Goal: Task Accomplishment & Management: Use online tool/utility

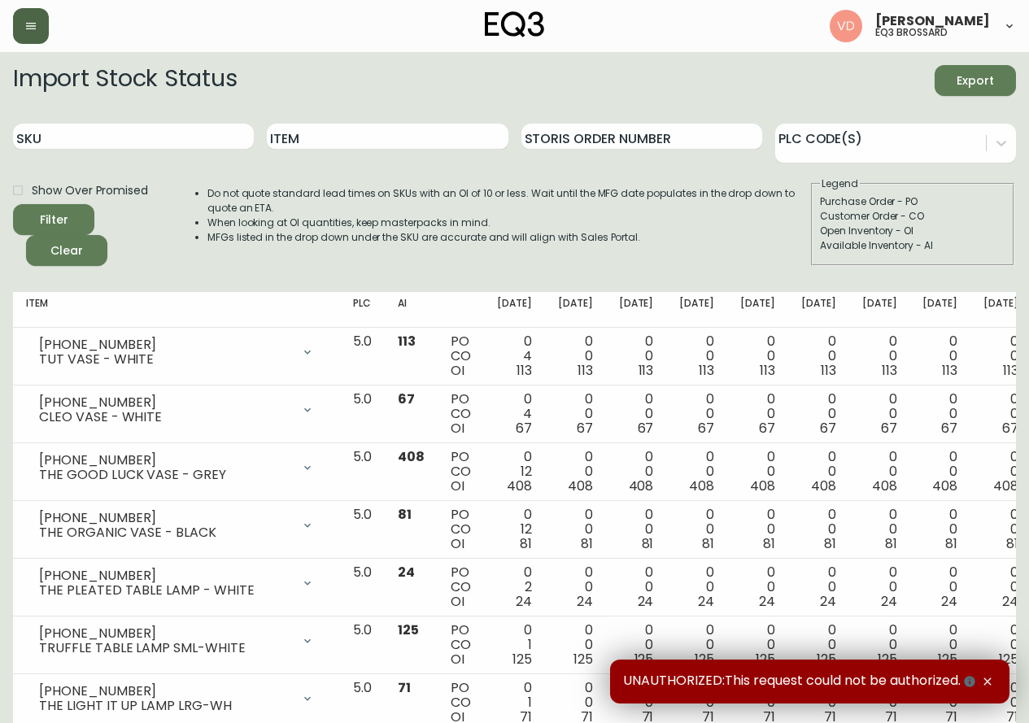
click at [24, 30] on button "button" at bounding box center [31, 26] width 36 height 36
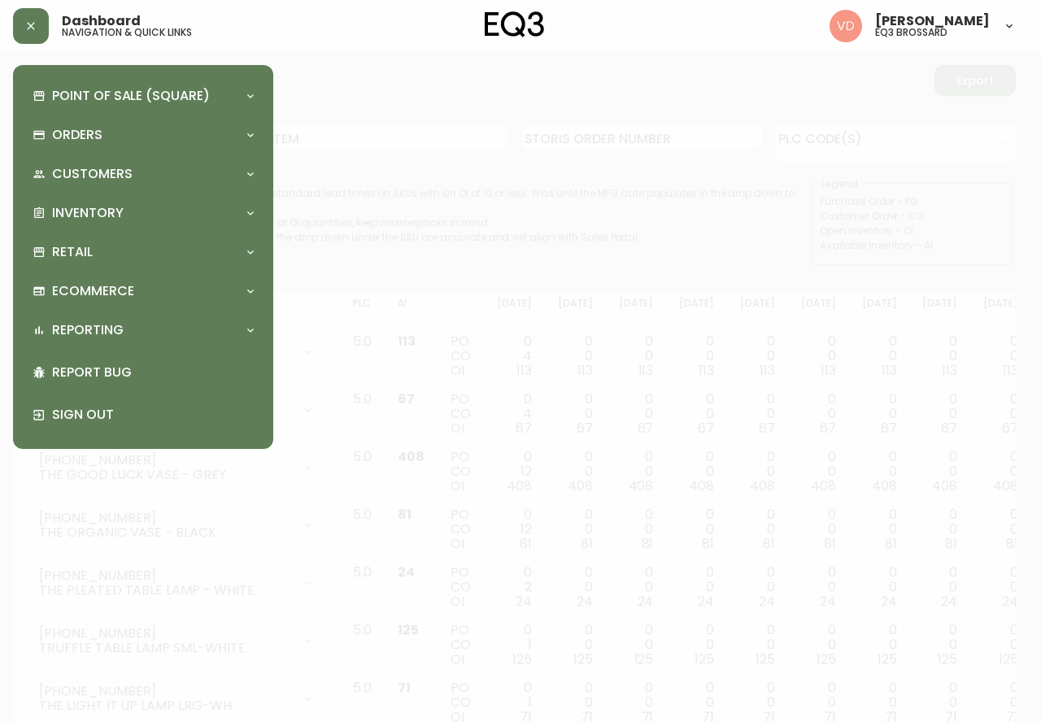
drag, startPoint x: 136, startPoint y: 242, endPoint x: 132, endPoint y: 231, distance: 12.1
click at [132, 231] on div "Point of Sale (Square) Payments Virtual Terminal Transactions Search Terminals …" at bounding box center [143, 257] width 234 height 358
click at [122, 242] on div "Retail" at bounding box center [143, 252] width 234 height 36
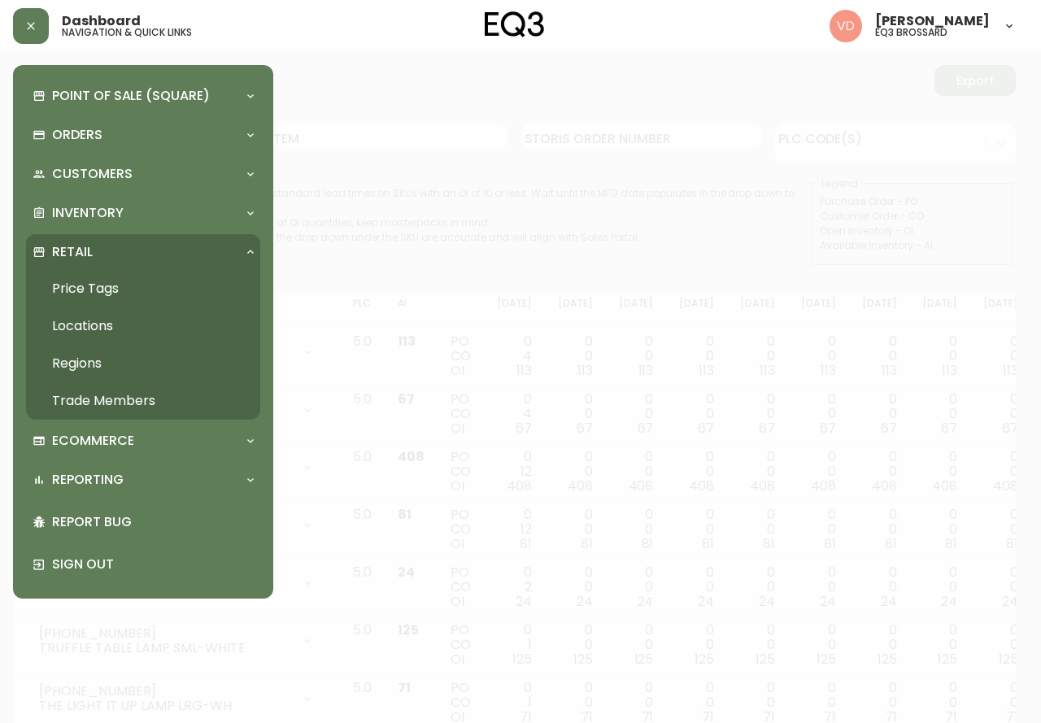
click at [84, 282] on link "Price Tags" at bounding box center [143, 288] width 234 height 37
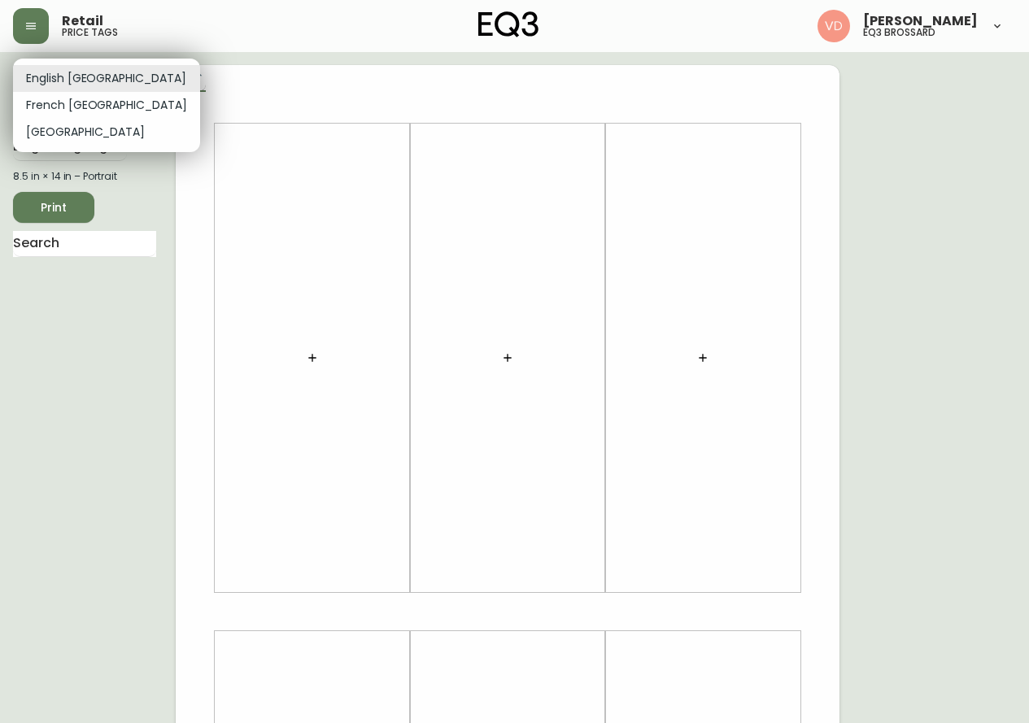
click at [82, 73] on body "Retail price tags Virginie De Montigny eq3 brossard English Canada en_CA EQ3 fo…" at bounding box center [514, 579] width 1029 height 1159
click at [76, 109] on li "French Canada" at bounding box center [106, 105] width 187 height 27
type input "fr_CA"
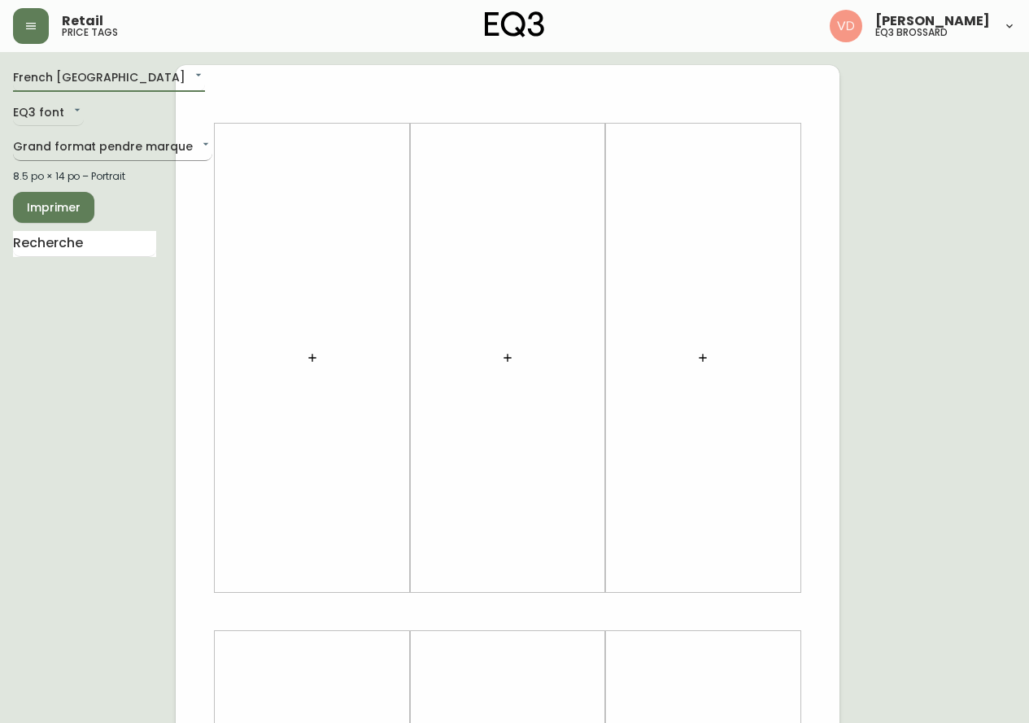
click at [77, 143] on body "Retail price tags Virginie De Montigny eq3 brossard French Canada fr_CA EQ3 fon…" at bounding box center [514, 579] width 1029 height 1159
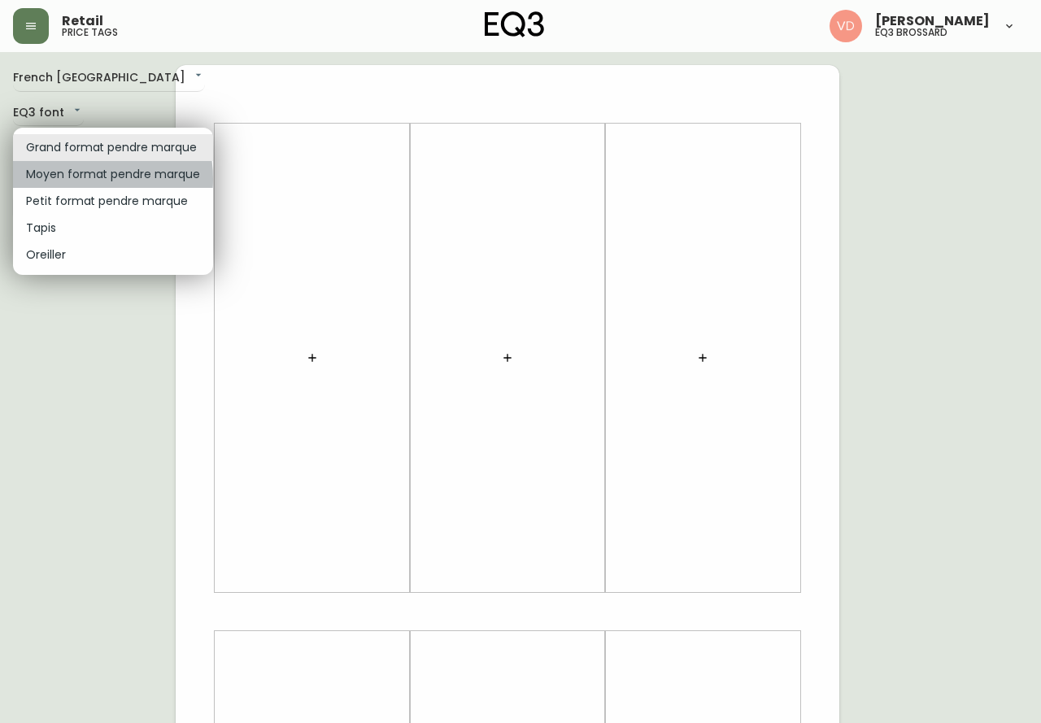
click at [81, 179] on li "Moyen format pendre marque" at bounding box center [113, 174] width 200 height 27
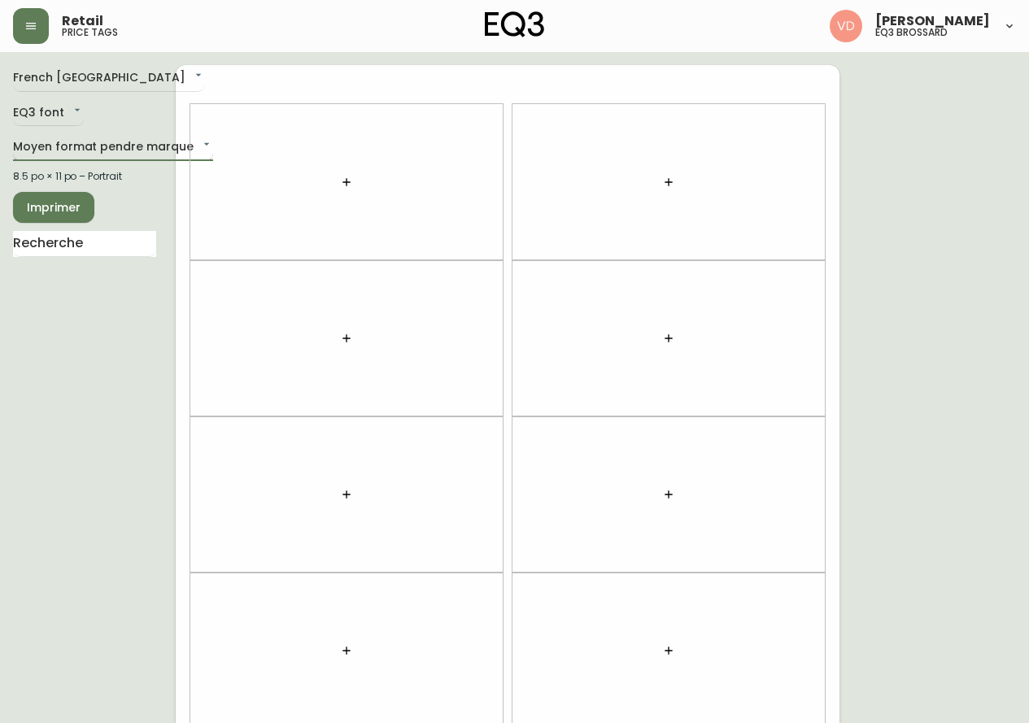
click at [129, 152] on body "Retail price tags Virginie De Montigny eq3 brossard French Canada fr_CA EQ3 fon…" at bounding box center [514, 462] width 1029 height 924
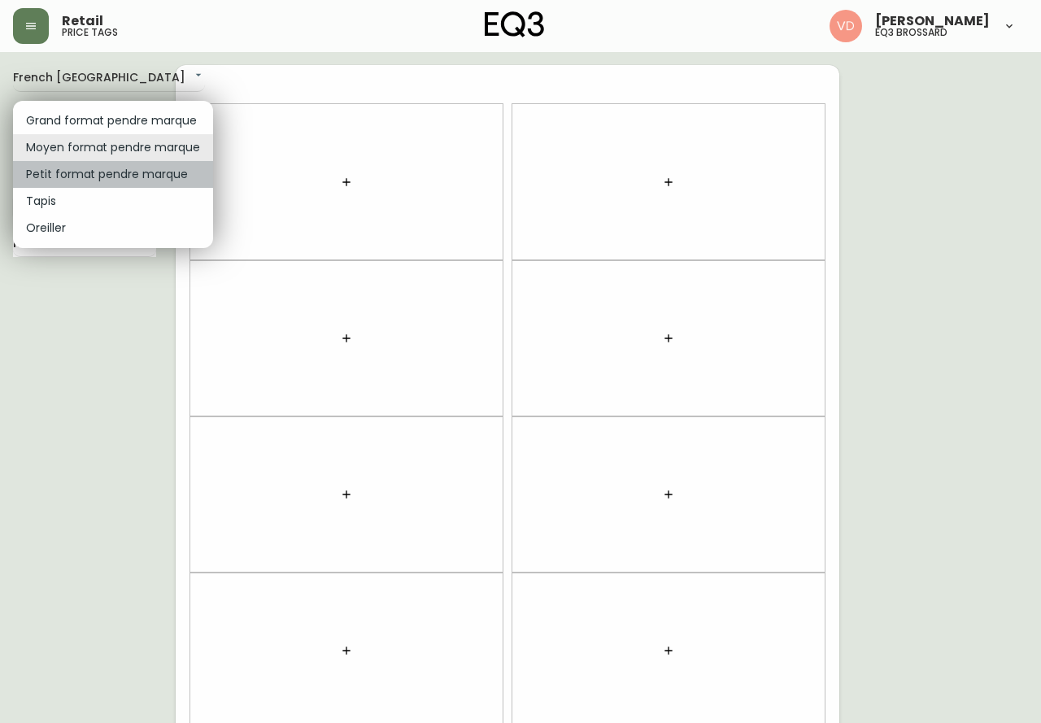
click at [129, 176] on li "Petit format pendre marque" at bounding box center [113, 174] width 200 height 27
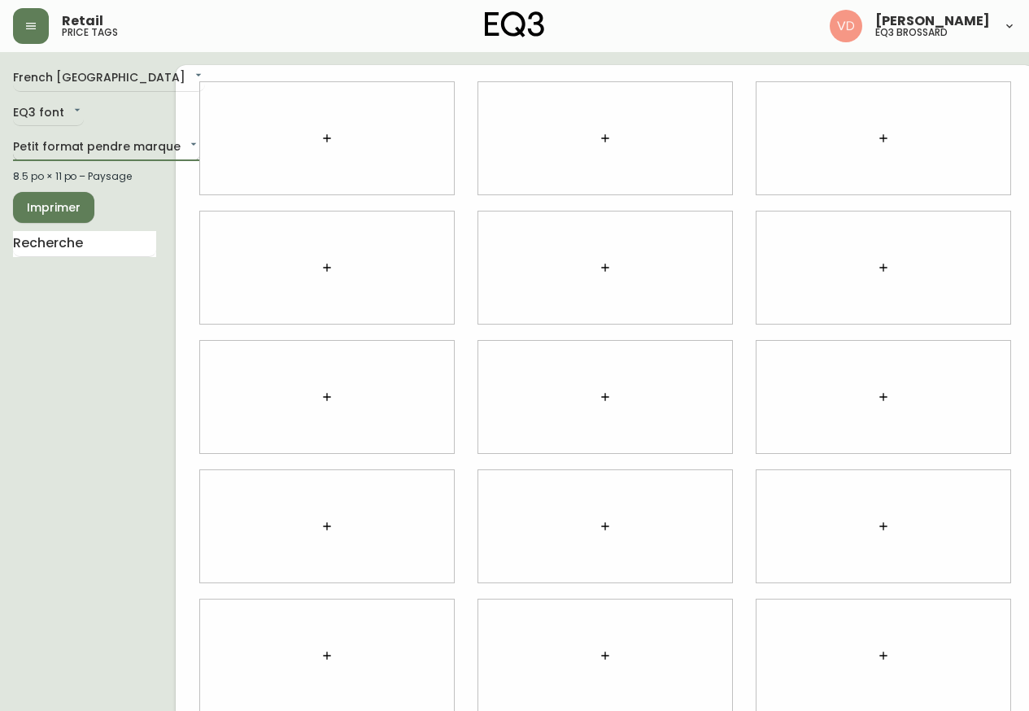
click at [133, 153] on body "Retail price tags Virginie De Montigny eq3 brossard French Canada fr_CA EQ3 fon…" at bounding box center [514, 364] width 1029 height 729
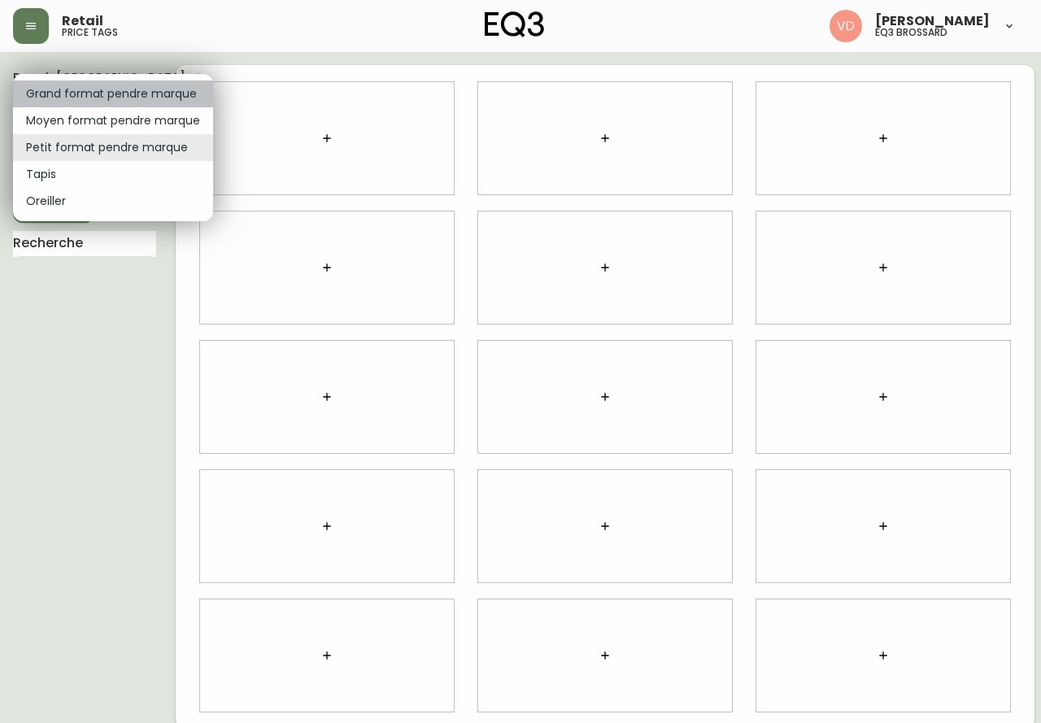
click at [124, 95] on li "Grand format pendre marque" at bounding box center [113, 94] width 200 height 27
type input "large"
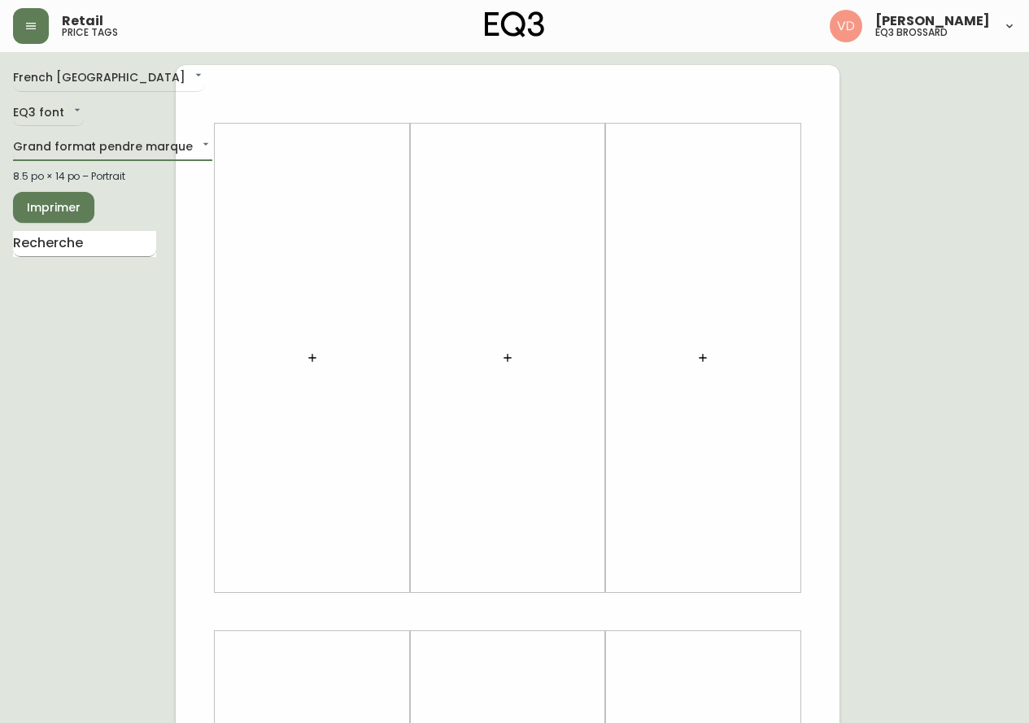
click at [94, 242] on input "text" at bounding box center [84, 244] width 143 height 26
click at [309, 356] on icon "button" at bounding box center [312, 357] width 13 height 13
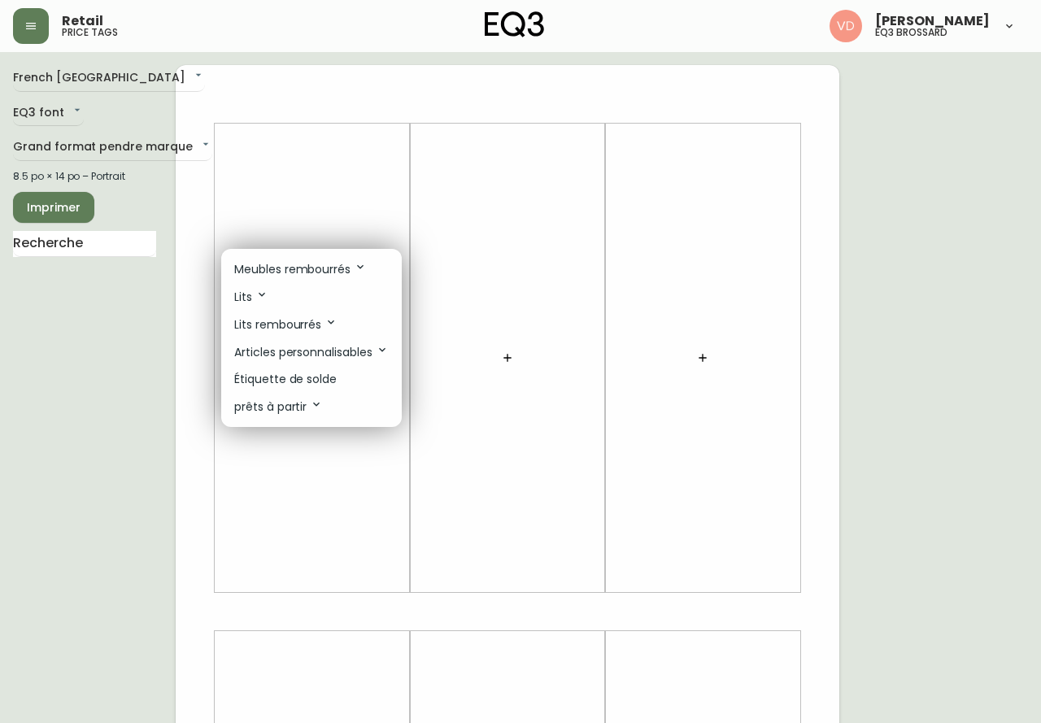
click at [318, 373] on p "Étiquette de solde" at bounding box center [285, 379] width 103 height 17
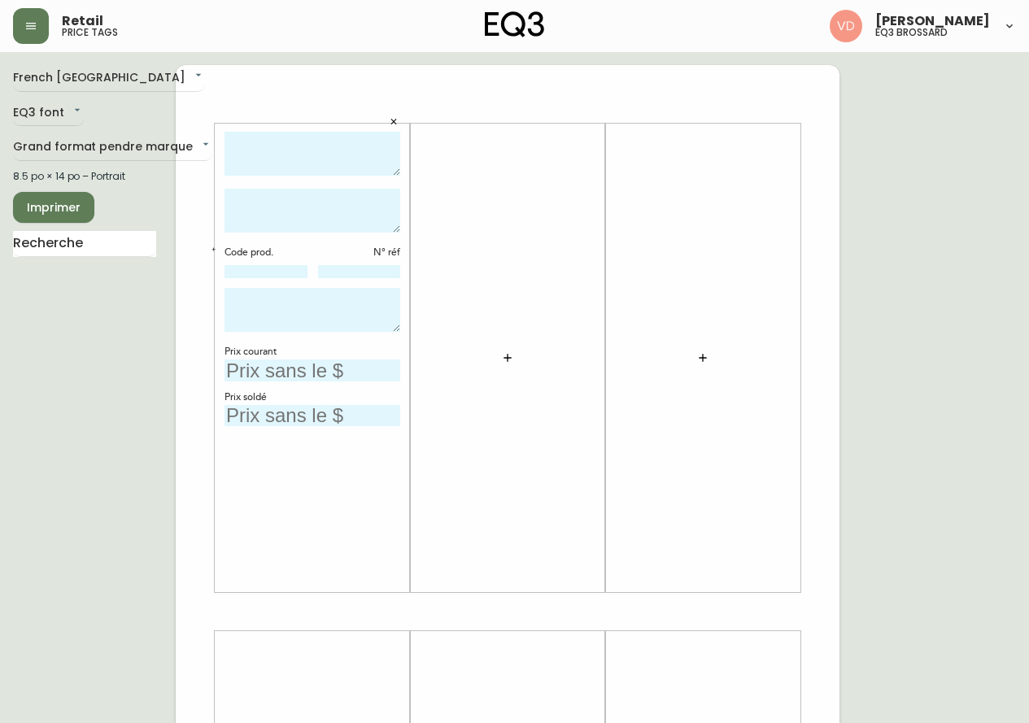
click at [299, 159] on textarea at bounding box center [313, 154] width 176 height 45
type textarea "Fauteuil Lyla"
paste textarea "3020-382-1"
type textarea "Blanc 3020-382-1"
click at [282, 275] on input at bounding box center [266, 271] width 83 height 13
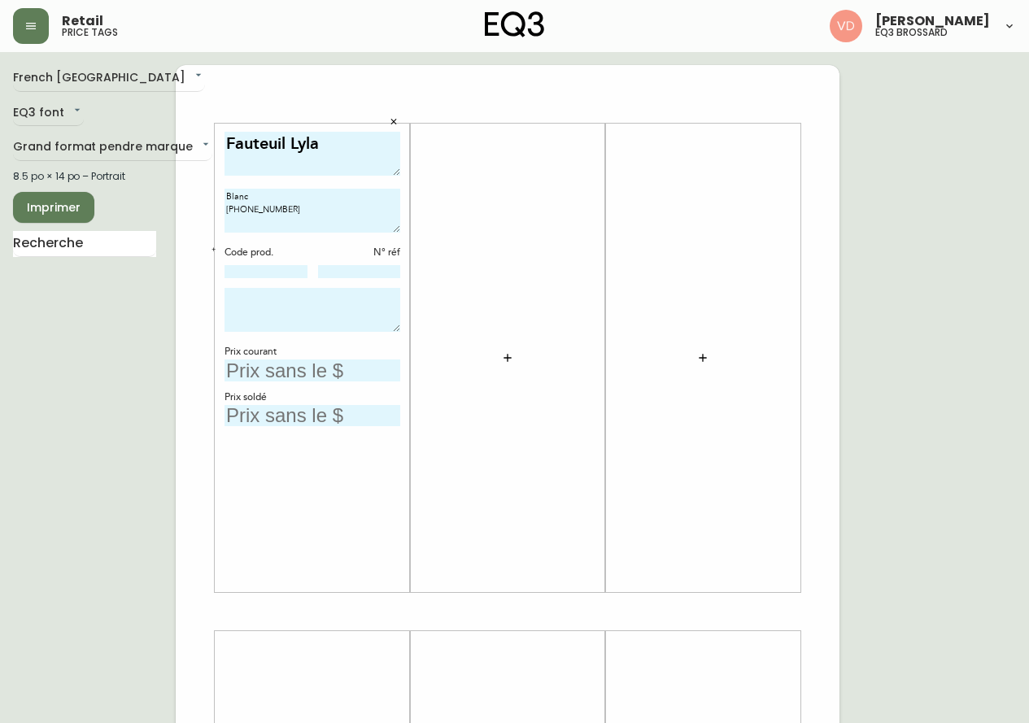
click at [409, 341] on div "Fauteuil Lyla Blanc 3020-382-1 Code prod. N° réf Prix courant Prix soldé" at bounding box center [312, 358] width 195 height 469
click at [314, 371] on input "text" at bounding box center [313, 371] width 176 height 22
type input "249$"
click at [246, 402] on div "Prix soldé" at bounding box center [313, 398] width 176 height 15
click at [246, 410] on input "text" at bounding box center [313, 416] width 176 height 22
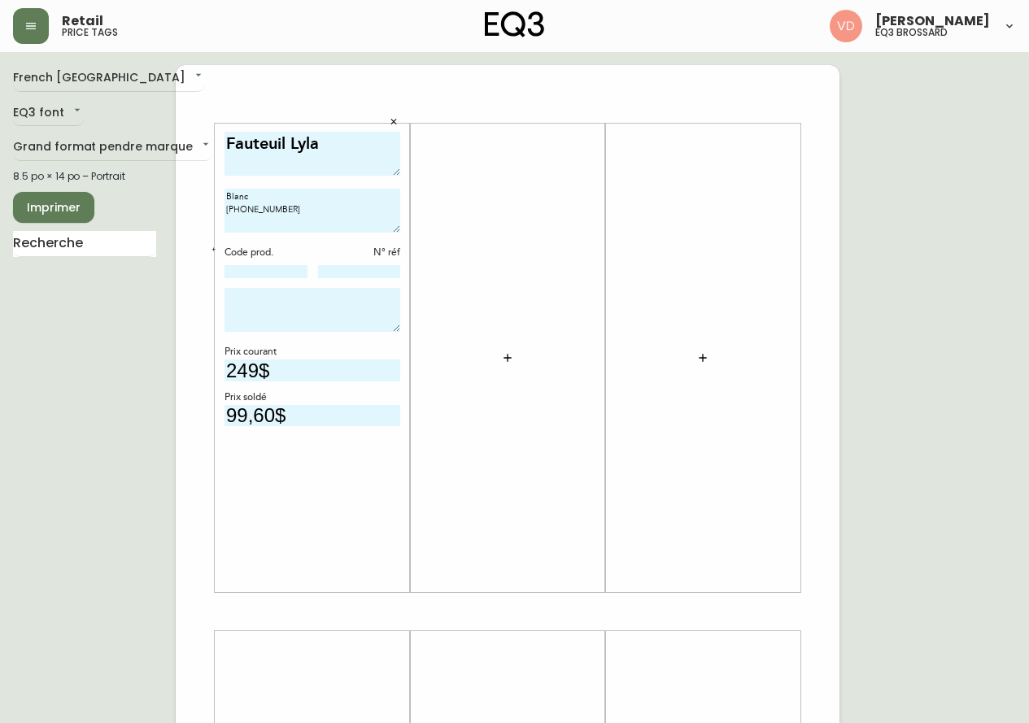
type input "99,60$"
click at [510, 356] on icon "button" at bounding box center [507, 357] width 13 height 13
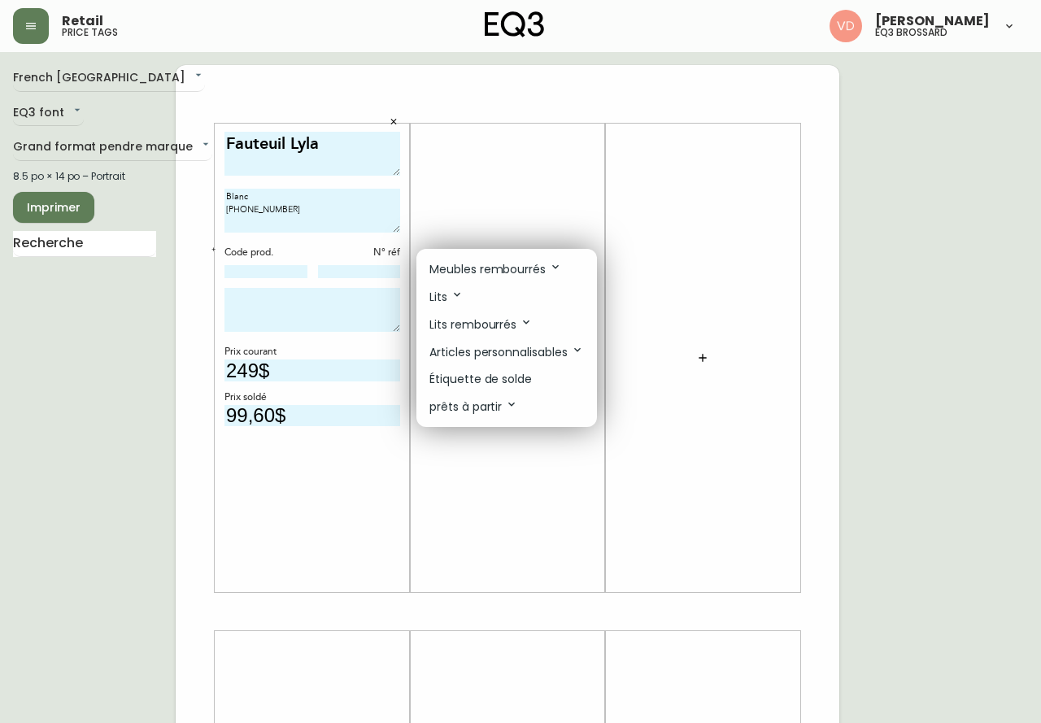
click at [531, 378] on p "Étiquette de solde" at bounding box center [481, 379] width 103 height 17
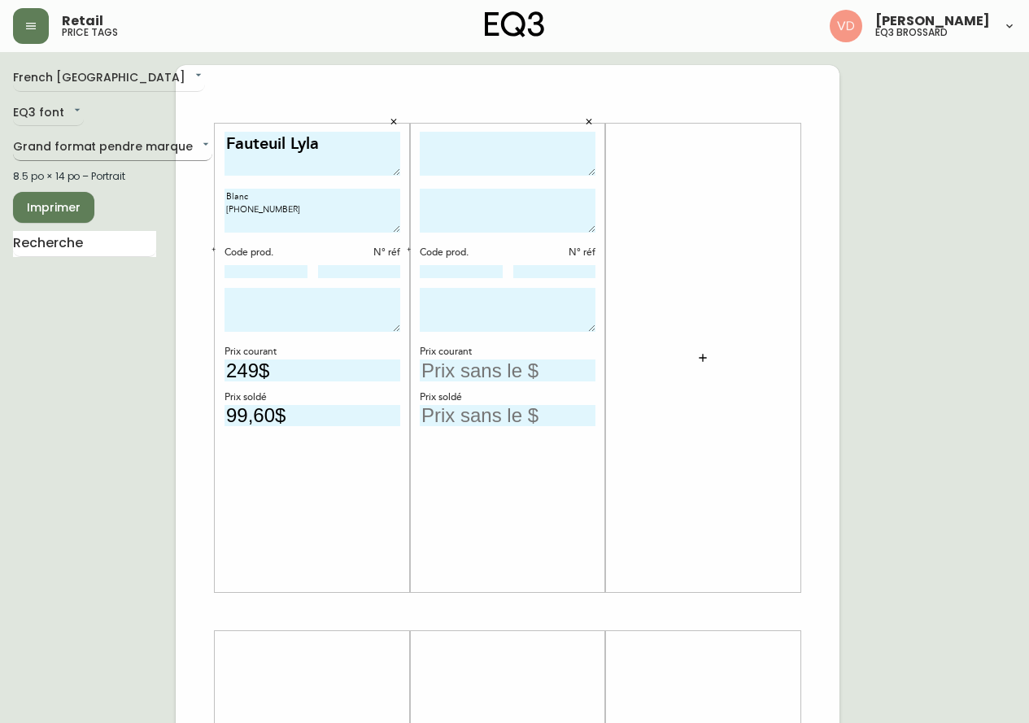
drag, startPoint x: 362, startPoint y: 143, endPoint x: 164, endPoint y: 159, distance: 199.1
click at [164, 159] on div "French Canada fr_CA EQ3 font EQ3 Grand format pendre marque large 8.5 po × 14 p…" at bounding box center [514, 612] width 1003 height 1094
click at [317, 149] on textarea "Fauteuil Lyla" at bounding box center [313, 154] width 176 height 45
drag, startPoint x: 321, startPoint y: 146, endPoint x: 203, endPoint y: 148, distance: 117.2
click at [203, 148] on div "Fauteuil Lyla Blanc 3020-382-1 Code prod. N° réf Prix courant 249$ Prix soldé 9…" at bounding box center [508, 612] width 664 height 1094
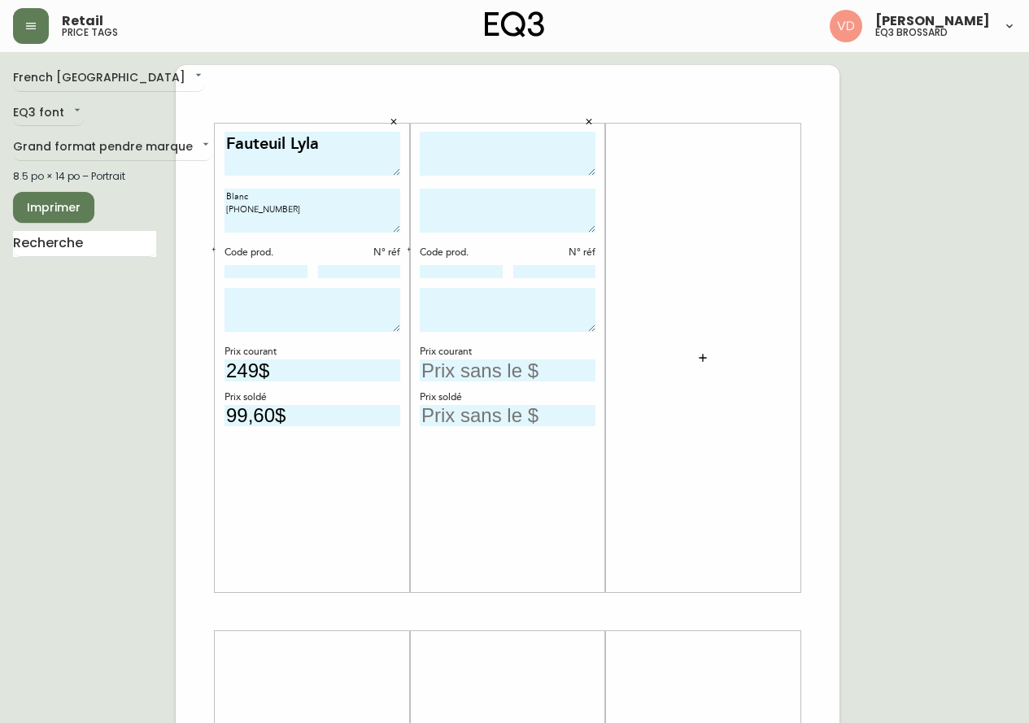
click at [475, 146] on textarea at bounding box center [508, 154] width 176 height 45
paste textarea "Fauteuil Lyla"
type textarea "Fauteuil Lyla"
drag, startPoint x: 281, startPoint y: 212, endPoint x: 206, endPoint y: 197, distance: 76.3
click at [206, 197] on div "Fauteuil Lyla Blanc 3020-382-1 Code prod. N° réf Prix courant 249$ Prix soldé 9…" at bounding box center [508, 612] width 664 height 1094
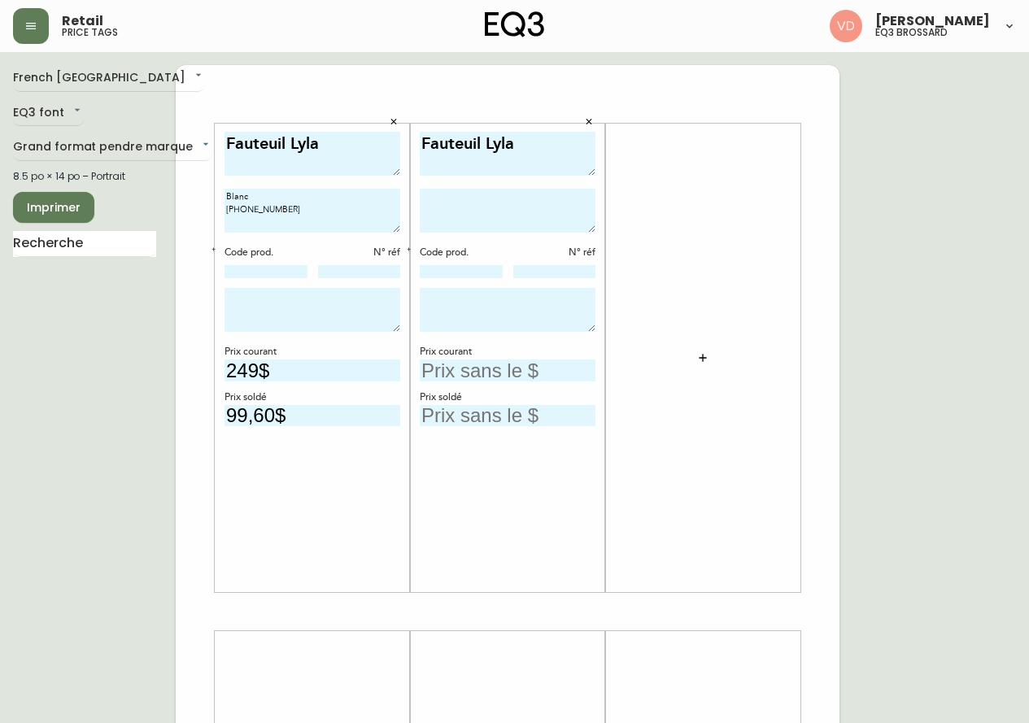
click at [475, 211] on textarea at bounding box center [508, 211] width 176 height 44
paste textarea "Blanc 3020-382-1"
type textarea "Blanc 3020-382-1"
drag, startPoint x: 288, startPoint y: 373, endPoint x: 181, endPoint y: 372, distance: 106.6
click at [181, 372] on div "Fauteuil Lyla Blanc 3020-382-1 Code prod. N° réf Prix courant 249$ Prix soldé 9…" at bounding box center [508, 612] width 664 height 1094
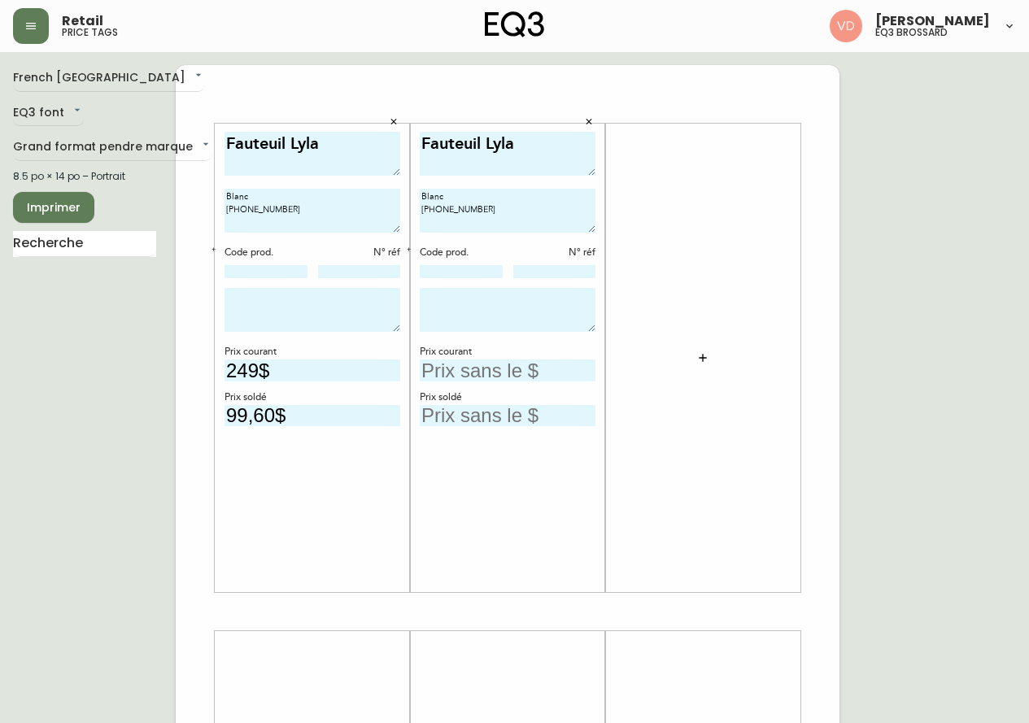
click at [496, 373] on input "text" at bounding box center [508, 371] width 176 height 22
type input "249$"
click at [469, 421] on input "text" at bounding box center [508, 416] width 176 height 22
type input "99,6$"
click at [579, 557] on div "Fauteuil Lyla Blanc 3020-382-1 Code prod. N° réf Prix courant 249$ Prix soldé 9…" at bounding box center [508, 358] width 176 height 453
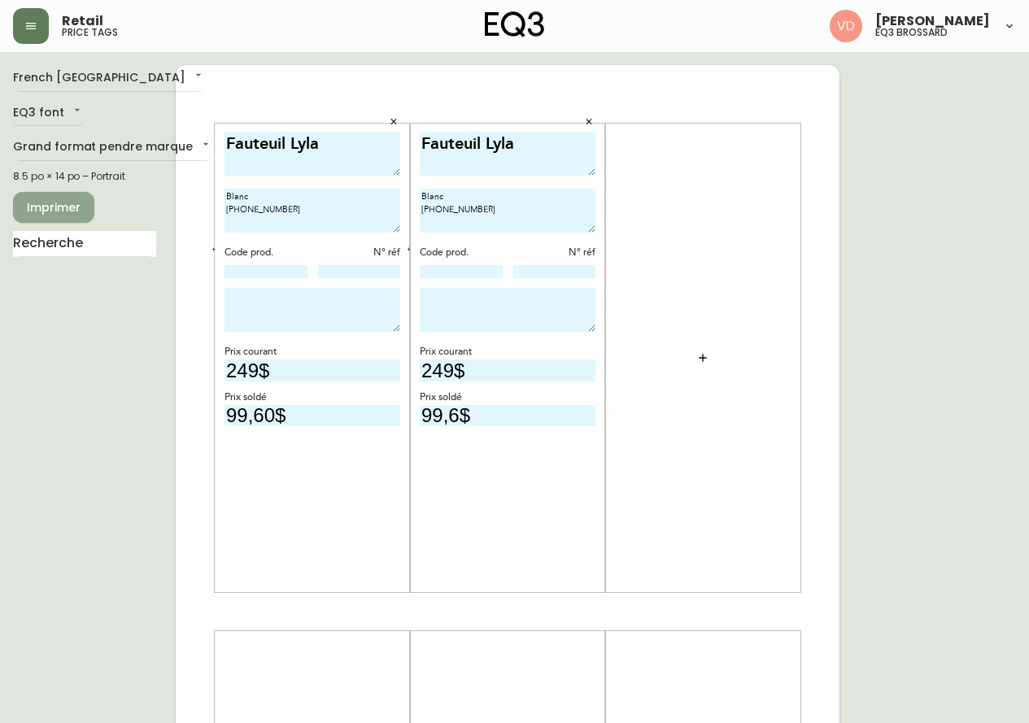
click at [72, 203] on span "Imprimer" at bounding box center [53, 208] width 55 height 20
